Goal: Task Accomplishment & Management: Manage account settings

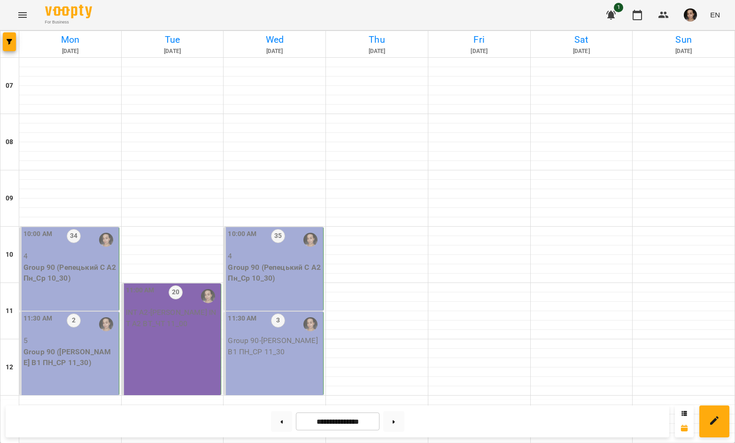
scroll to position [92, 0]
click at [66, 262] on p "Group 90 (Репецький С А2 Пн_Ср 10_30)" at bounding box center [69, 273] width 93 height 22
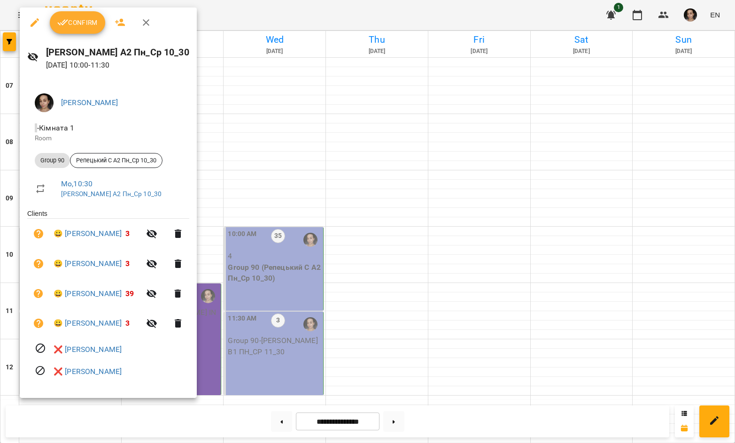
click at [80, 14] on button "Confirm" at bounding box center [77, 22] width 55 height 23
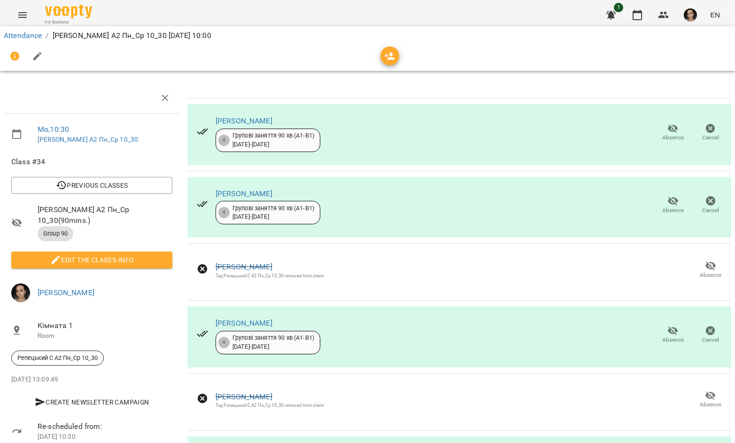
click at [667, 205] on icon "button" at bounding box center [672, 200] width 11 height 11
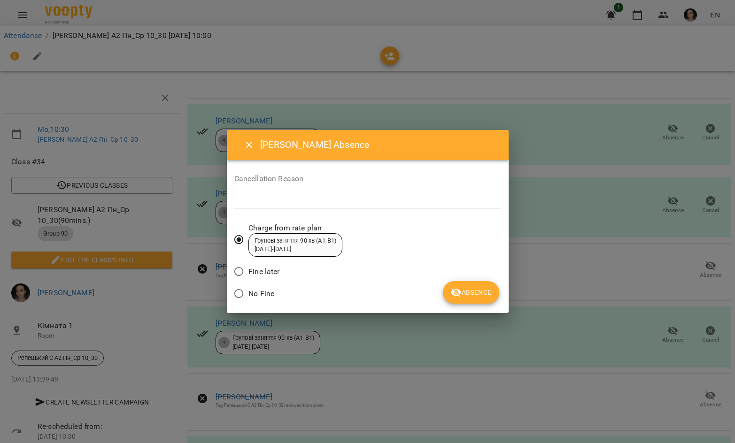
click at [454, 289] on icon "submit" at bounding box center [455, 292] width 11 height 11
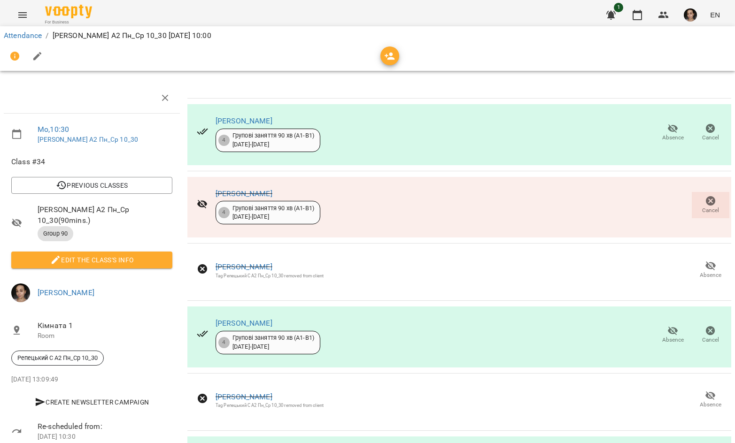
drag, startPoint x: 116, startPoint y: 270, endPoint x: 120, endPoint y: 264, distance: 7.2
click at [117, 269] on li "Edit the class's Info" at bounding box center [92, 260] width 176 height 24
click at [120, 264] on button "Edit the class's Info" at bounding box center [91, 260] width 161 height 17
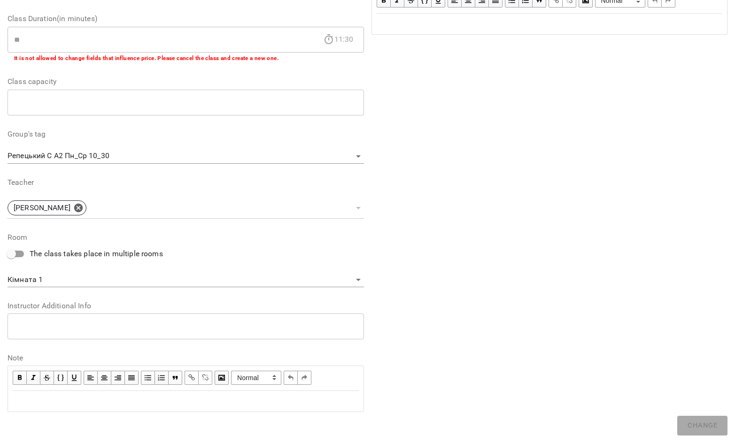
scroll to position [177, 0]
click at [153, 401] on div "Edit text" at bounding box center [186, 402] width 346 height 11
click at [65, 397] on div "Edit text" at bounding box center [186, 402] width 346 height 11
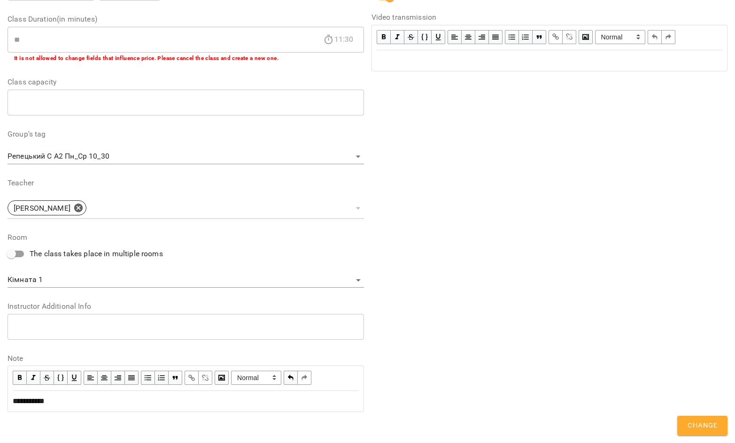
scroll to position [217, 0]
click at [690, 424] on span "Change" at bounding box center [702, 426] width 30 height 12
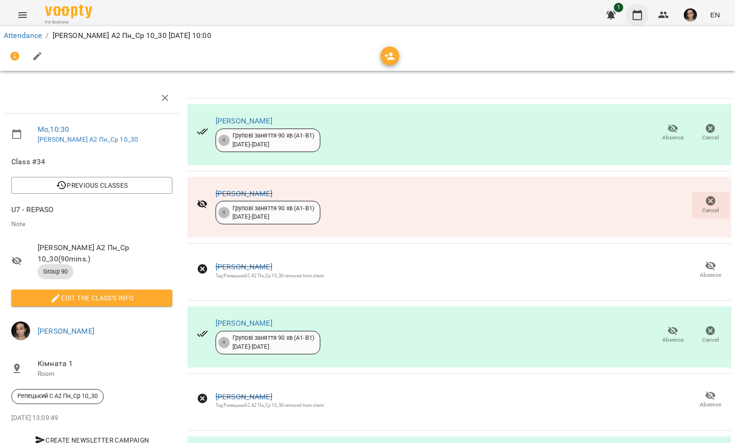
drag, startPoint x: 636, startPoint y: 3, endPoint x: 630, endPoint y: 15, distance: 13.6
click at [635, 4] on div "1 EN" at bounding box center [661, 15] width 124 height 24
click at [631, 19] on button "button" at bounding box center [637, 15] width 23 height 23
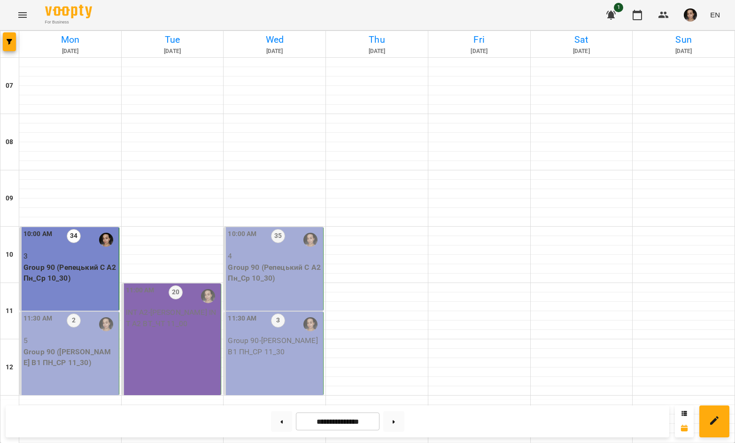
scroll to position [60, 0]
click at [77, 312] on div "11:30 AM 2 5 Group 90 ([PERSON_NAME] В1 ПН_СР 11_30)" at bounding box center [70, 354] width 100 height 84
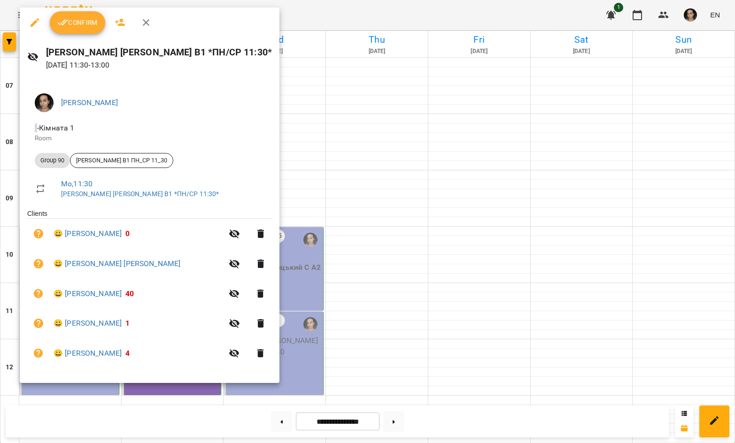
click at [74, 26] on span "Confirm" at bounding box center [77, 22] width 40 height 11
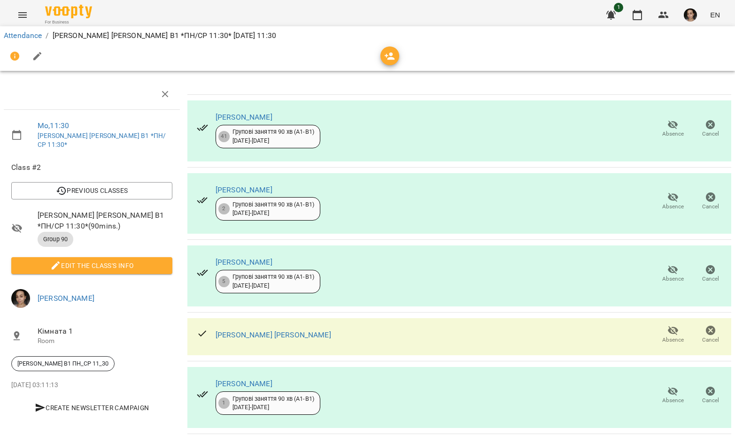
scroll to position [8, 0]
click at [656, 400] on button "Absence" at bounding box center [673, 396] width 38 height 26
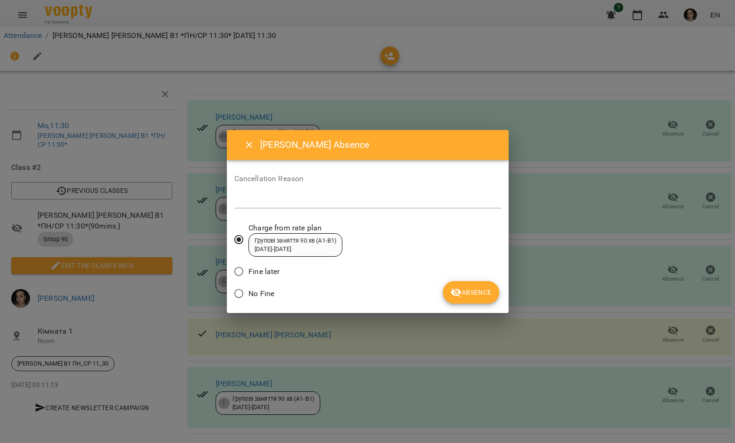
click at [468, 296] on span "Absence" at bounding box center [470, 292] width 41 height 11
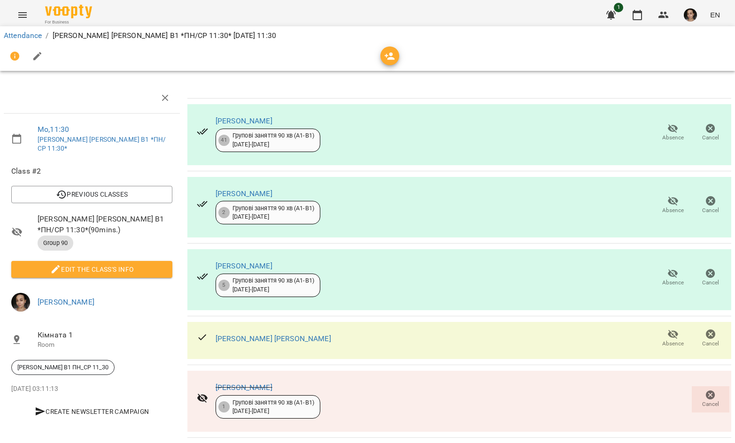
click at [115, 264] on span "Edit the class's Info" at bounding box center [92, 269] width 146 height 11
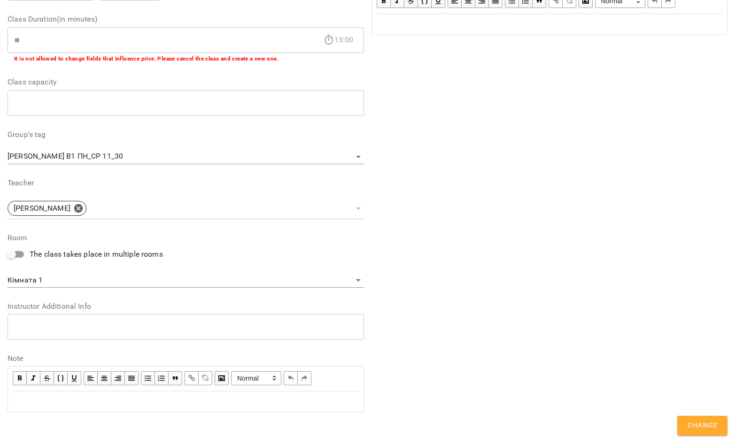
scroll to position [177, 0]
click at [151, 399] on div "Edit text" at bounding box center [186, 402] width 346 height 11
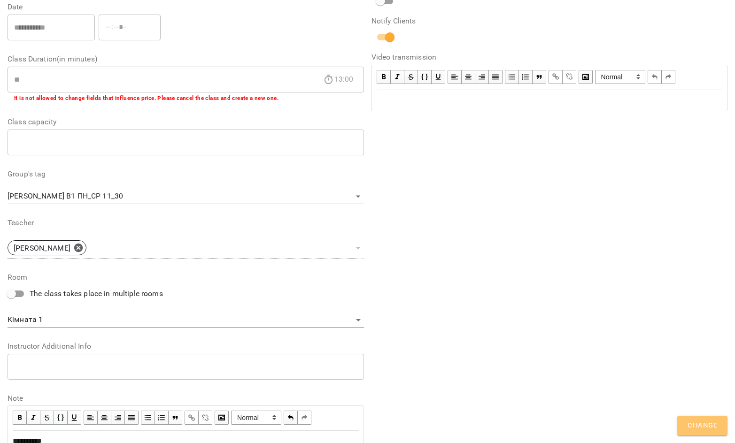
click at [698, 417] on button "Change" at bounding box center [702, 426] width 50 height 20
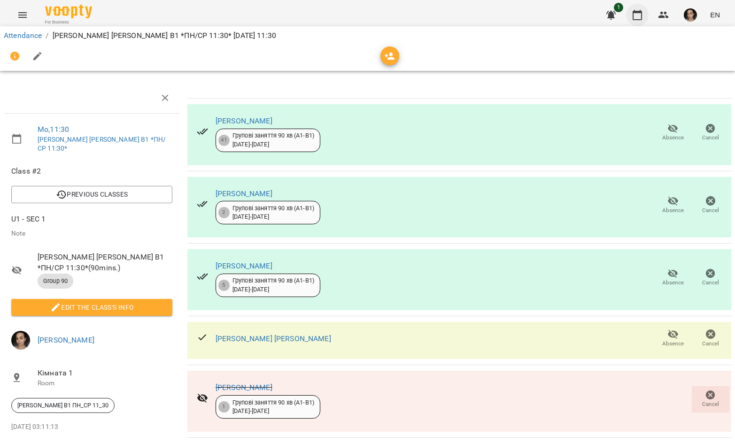
click at [642, 12] on icon "button" at bounding box center [636, 15] width 9 height 10
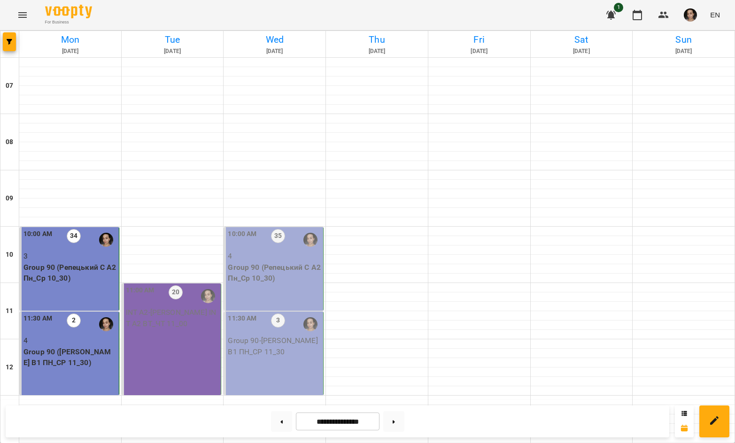
scroll to position [147, 0]
click at [273, 421] on button at bounding box center [281, 421] width 21 height 21
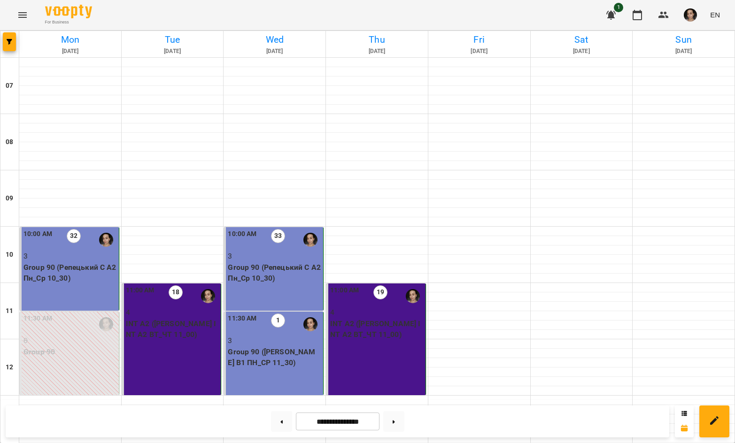
scroll to position [470, 0]
click at [280, 422] on icon at bounding box center [281, 421] width 2 height 3
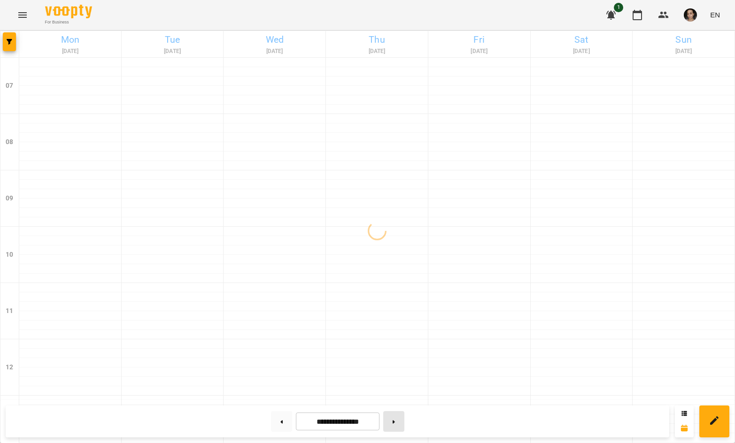
click at [395, 421] on icon at bounding box center [393, 422] width 2 height 4
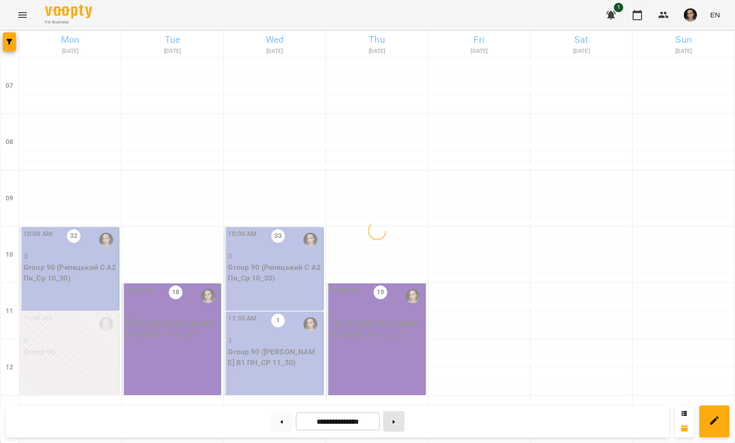
click at [395, 421] on icon at bounding box center [393, 422] width 2 height 4
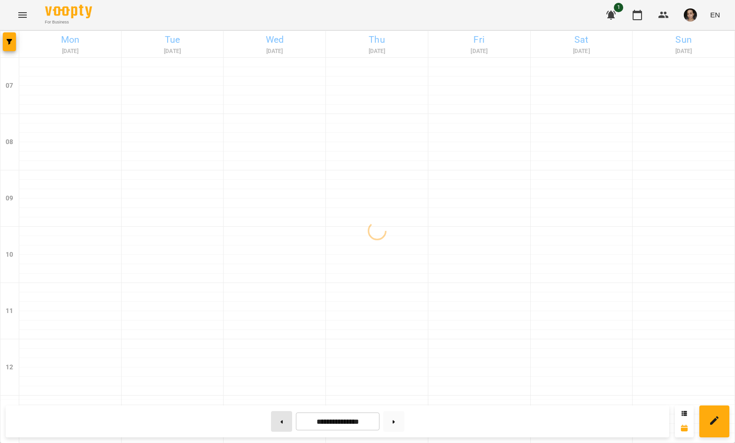
click at [271, 422] on button at bounding box center [281, 421] width 21 height 21
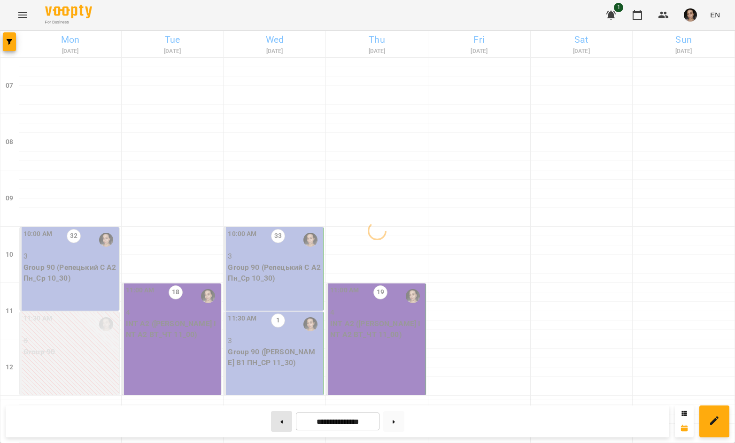
click at [271, 422] on button at bounding box center [281, 421] width 21 height 21
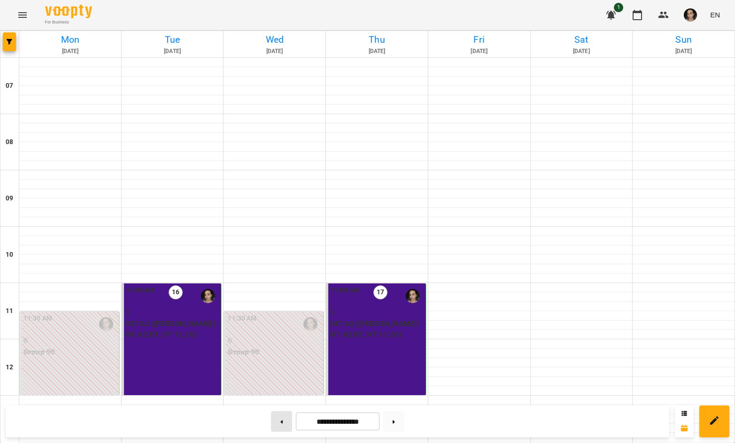
click at [271, 418] on button at bounding box center [281, 421] width 21 height 21
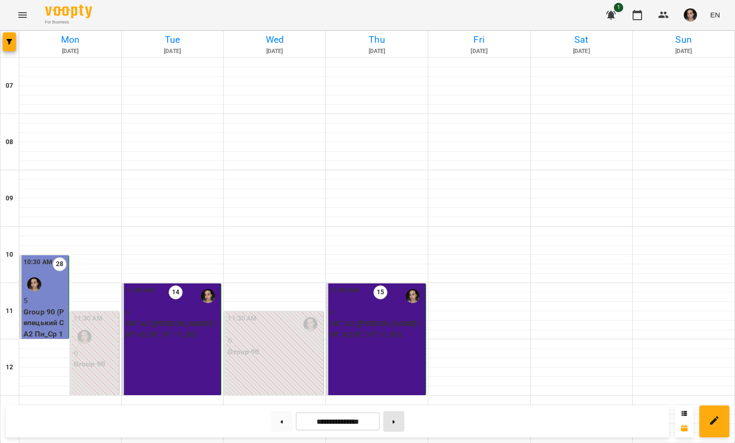
scroll to position [0, 0]
click at [395, 424] on button at bounding box center [393, 421] width 21 height 21
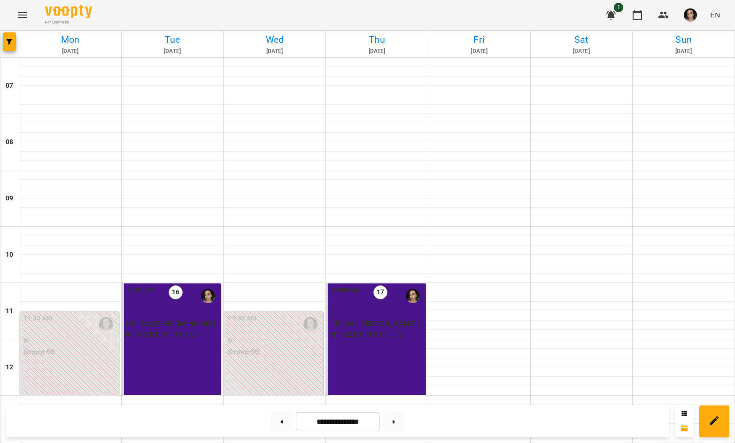
scroll to position [558, 0]
click at [397, 416] on button at bounding box center [393, 421] width 21 height 21
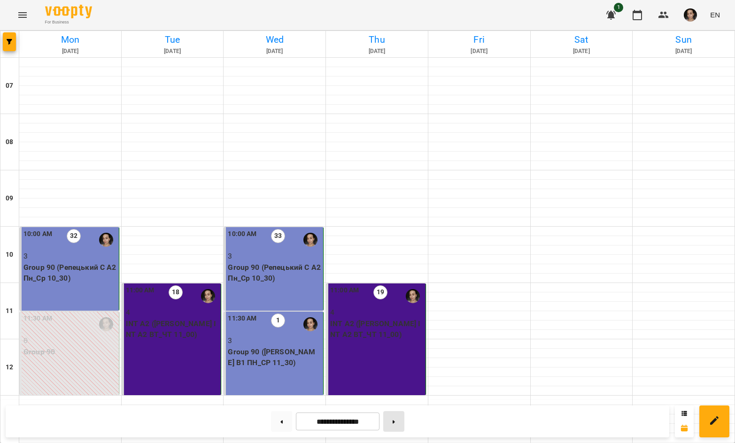
click at [399, 422] on button at bounding box center [393, 421] width 21 height 21
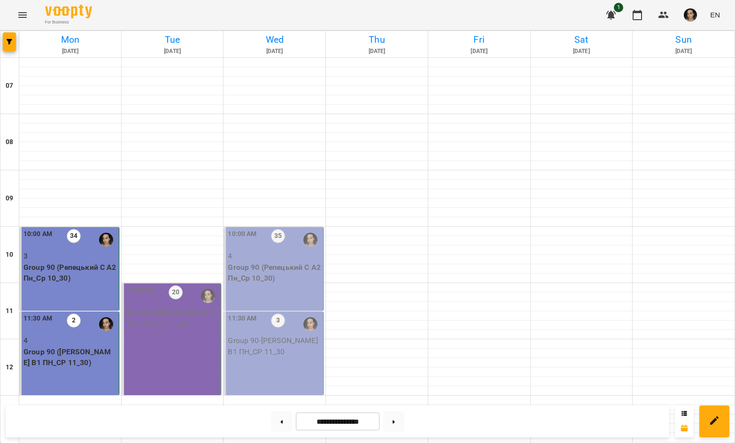
scroll to position [420, 0]
click at [284, 426] on button at bounding box center [281, 421] width 21 height 21
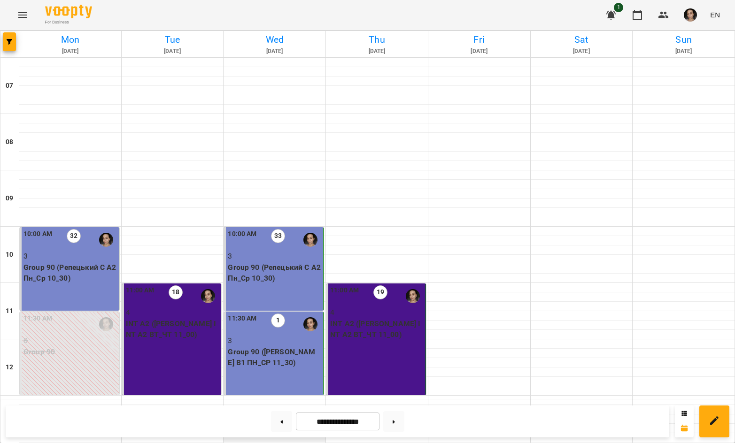
scroll to position [77, 0]
click at [272, 423] on button at bounding box center [281, 421] width 21 height 21
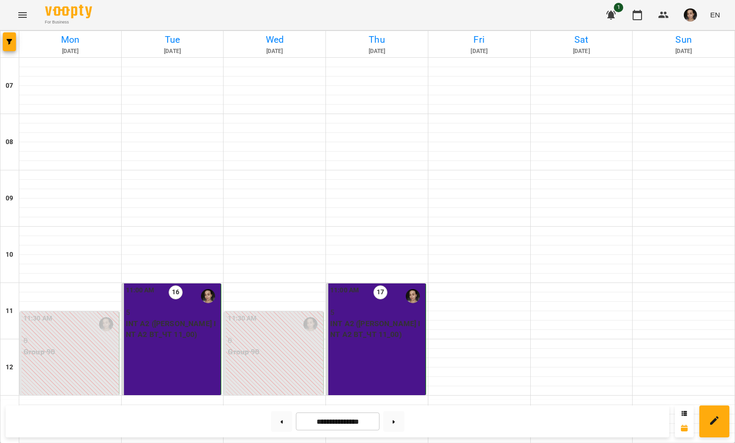
scroll to position [186, 0]
click at [398, 428] on button at bounding box center [393, 421] width 21 height 21
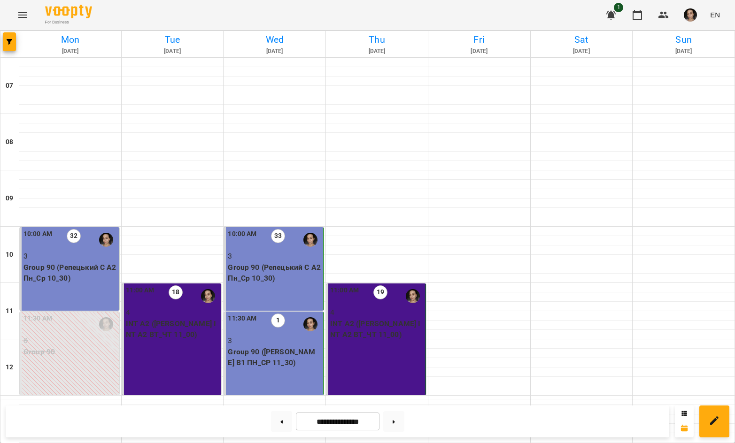
scroll to position [481, 0]
click at [395, 421] on icon at bounding box center [393, 422] width 2 height 4
type input "**********"
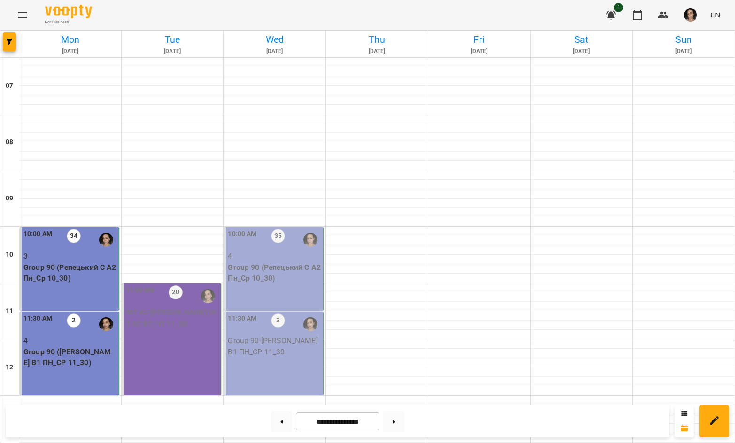
scroll to position [0, 0]
